Goal: Task Accomplishment & Management: Use online tool/utility

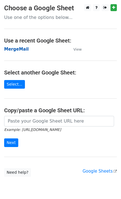
click at [23, 49] on strong "MergeMail" at bounding box center [16, 49] width 25 height 5
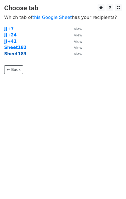
click at [14, 54] on strong "Sheet183" at bounding box center [15, 53] width 22 height 5
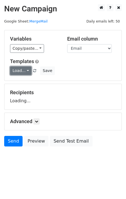
click at [17, 72] on link "Load..." at bounding box center [20, 70] width 21 height 9
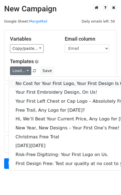
click at [31, 81] on link "No Cost for Your First Logo, Your First Design Is On Us!" at bounding box center [76, 83] width 134 height 9
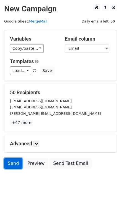
click at [8, 165] on link "Send" at bounding box center [13, 163] width 18 height 11
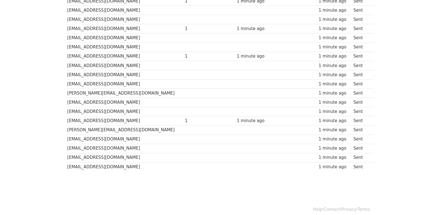
scroll to position [387, 0]
